Goal: Find specific page/section: Find specific page/section

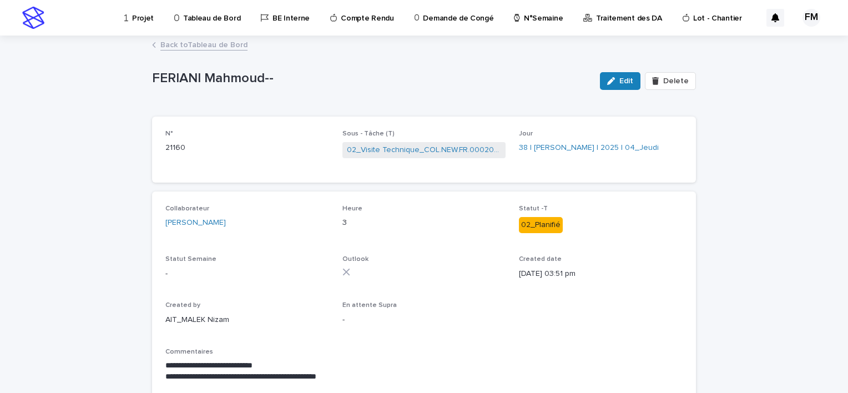
click at [140, 18] on p "Projet" at bounding box center [143, 11] width 22 height 23
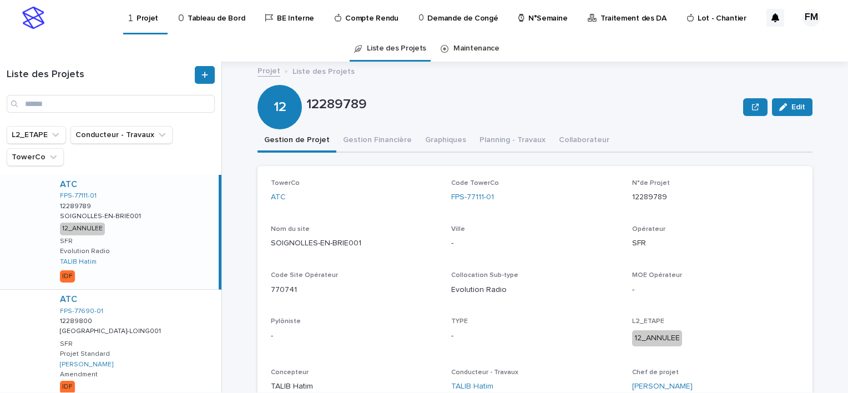
click at [212, 17] on p "Tableau de Bord" at bounding box center [216, 11] width 57 height 23
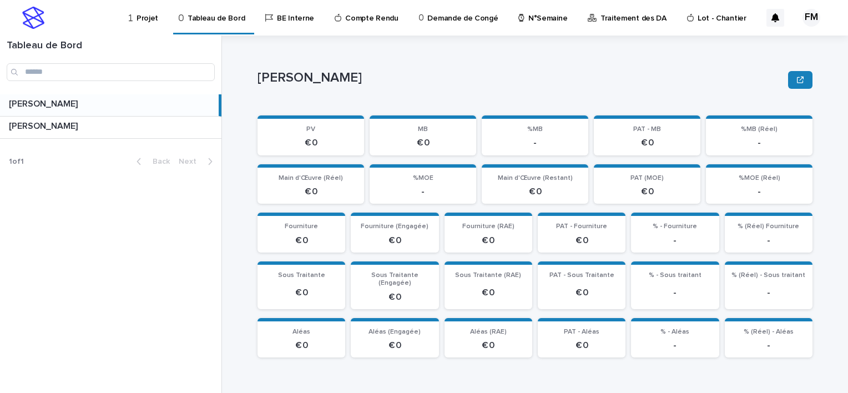
click at [143, 19] on p "Projet" at bounding box center [148, 11] width 22 height 23
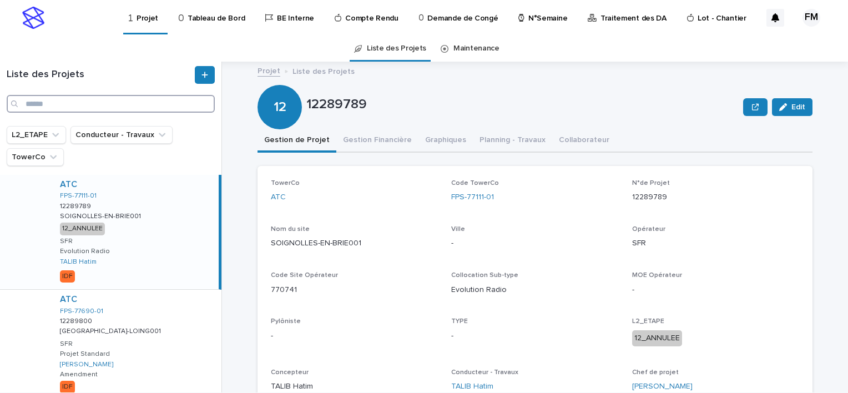
click at [101, 105] on input "Search" at bounding box center [111, 104] width 208 height 18
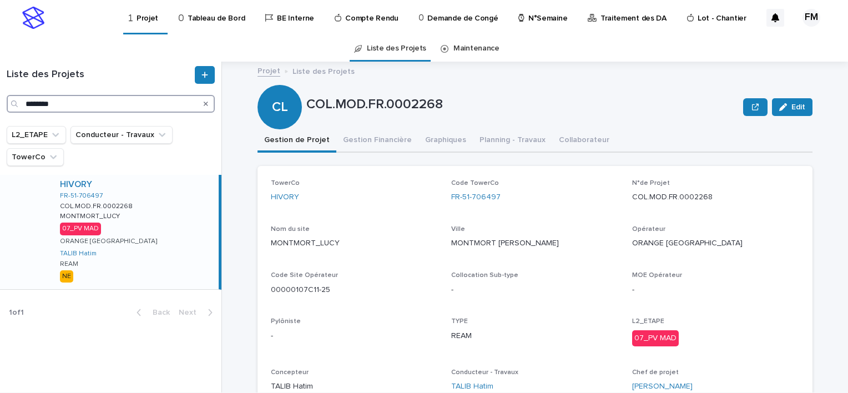
type input "********"
click at [185, 214] on div "HIVORY FR-51-706497 COL.MOD.FR.0002268 COL.MOD.FR.0002268 MONTMORT_LUCY MONTMOR…" at bounding box center [135, 232] width 168 height 114
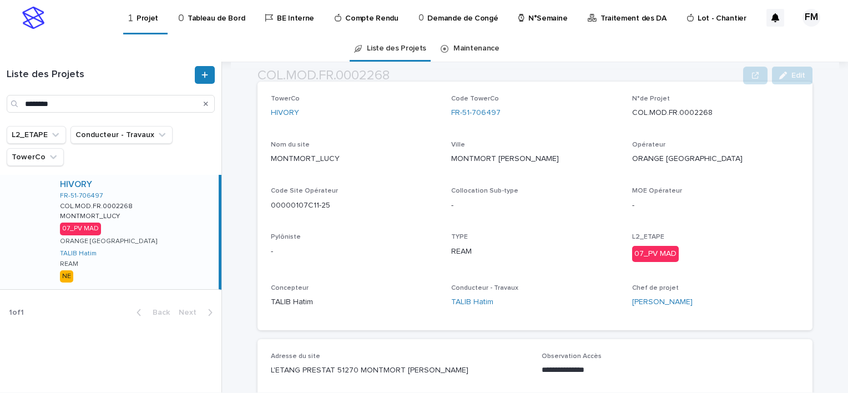
scroll to position [149, 0]
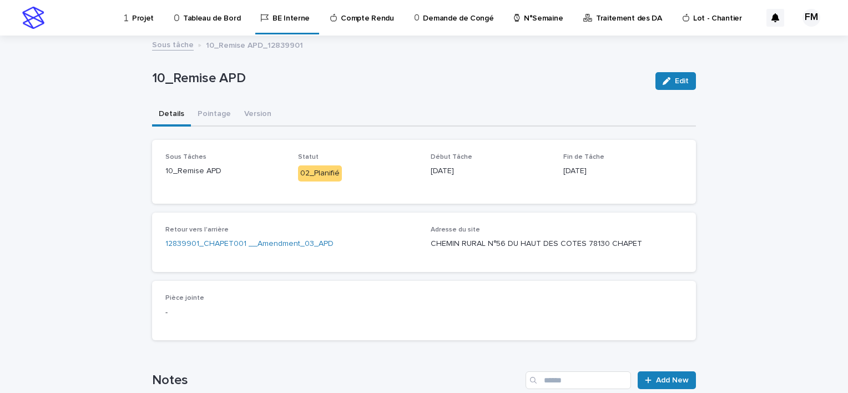
click at [145, 15] on p "Projet" at bounding box center [143, 11] width 22 height 23
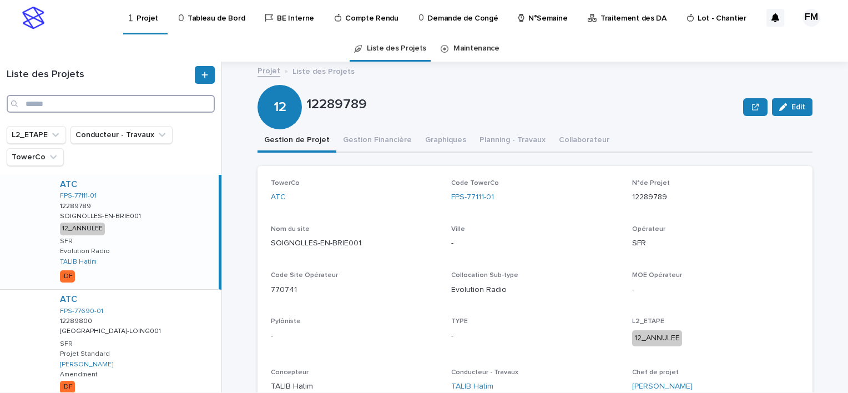
click at [115, 96] on input "Search" at bounding box center [111, 104] width 208 height 18
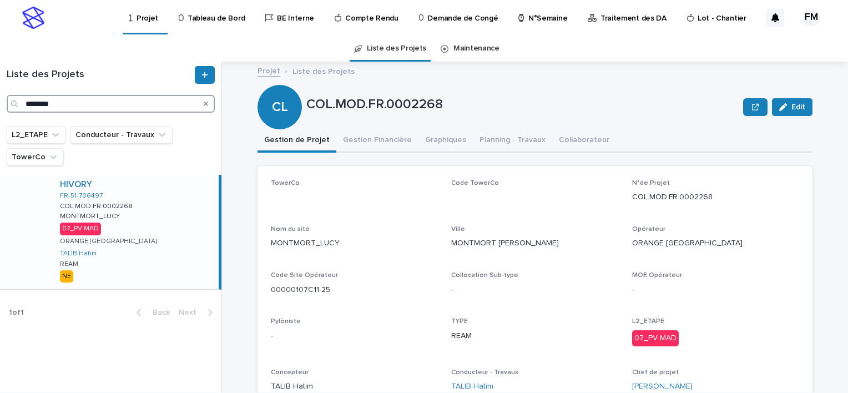
type input "********"
click at [149, 226] on div "HIVORY FR-51-706497 COL.MOD.FR.0002268 COL.MOD.FR.0002268 MONTMORT_LUCY MONTMOR…" at bounding box center [135, 232] width 168 height 114
click at [320, 314] on div "TowerCo HIVORY Code TowerCo FR-51-706497 N°de Projet COL.MOD.FR.0002268 Nom du …" at bounding box center [535, 290] width 528 height 222
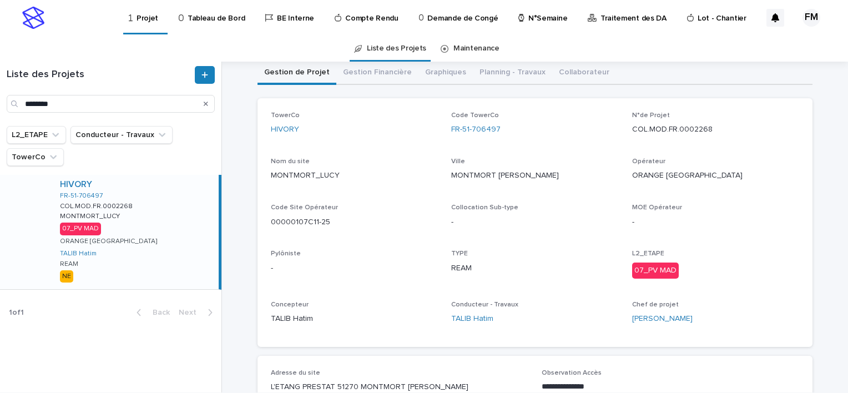
scroll to position [74, 0]
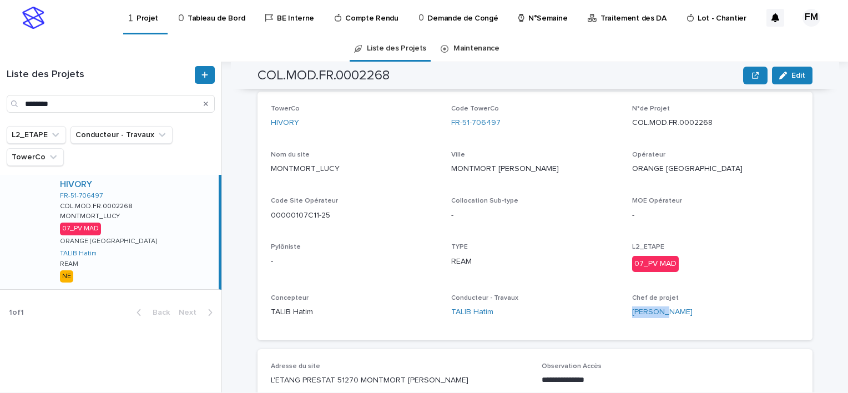
drag, startPoint x: 693, startPoint y: 300, endPoint x: 663, endPoint y: 322, distance: 37.4
click at [663, 322] on div "Chef de projet Hao ZHOU" at bounding box center [715, 310] width 167 height 33
copy div "Hao ZHOU"
